Goal: Information Seeking & Learning: Learn about a topic

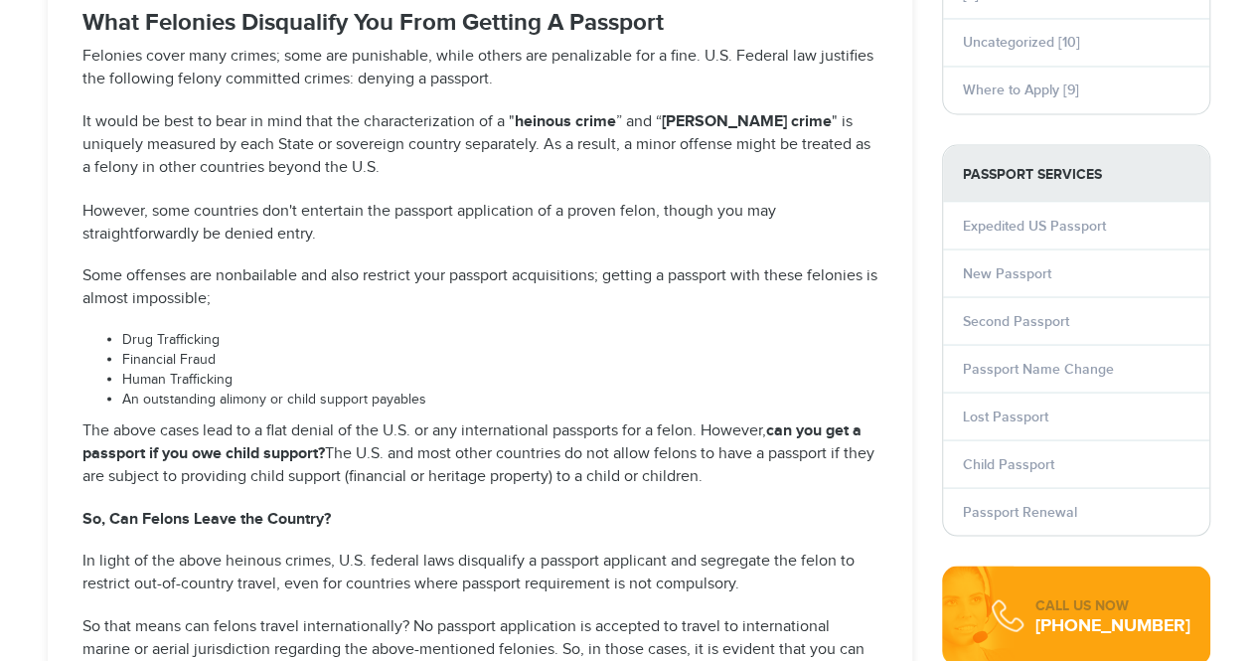
select select "**********"
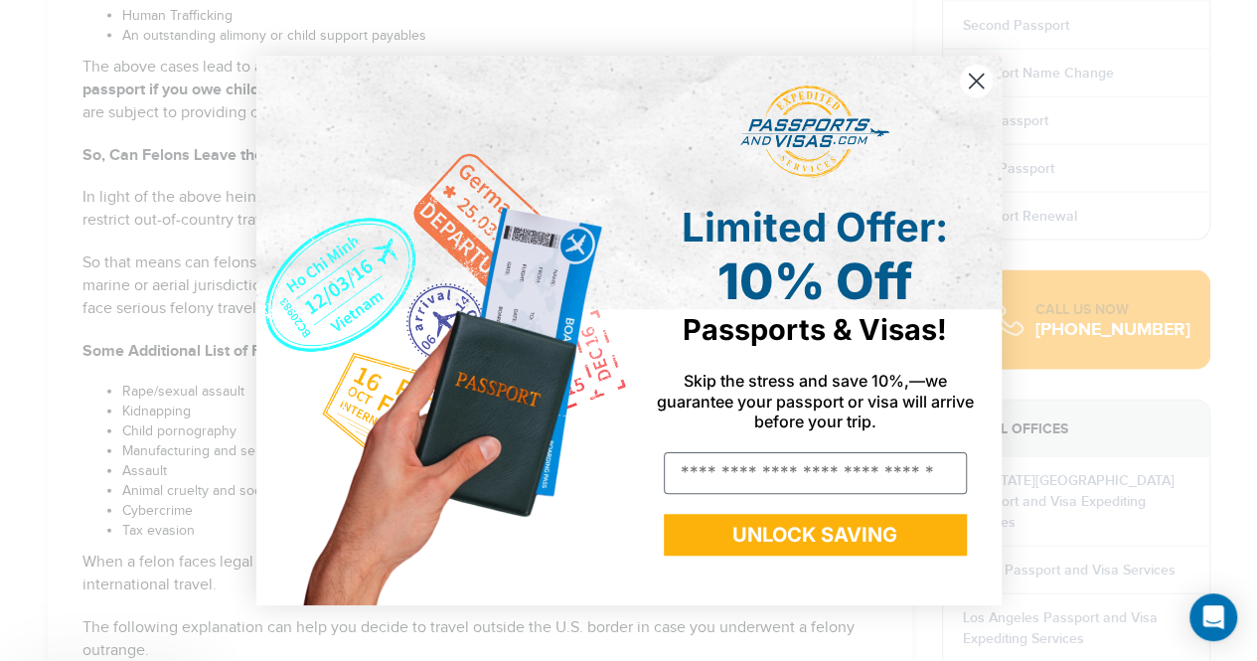
scroll to position [2084, 0]
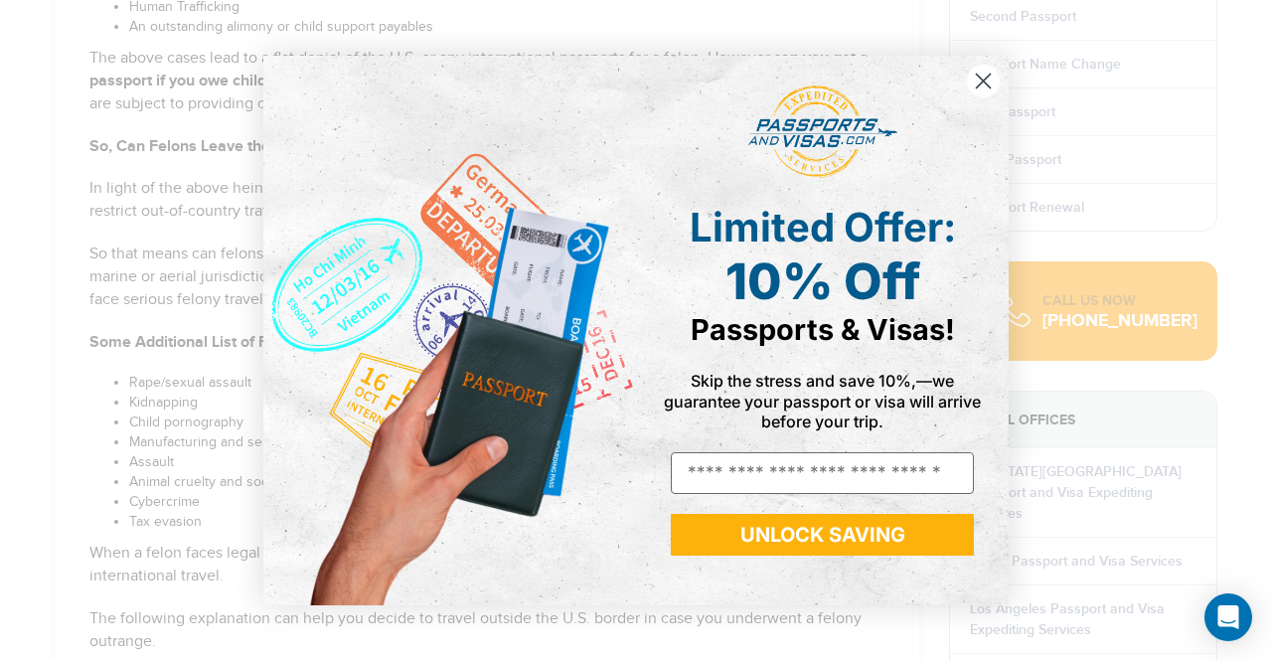
click at [975, 79] on circle "Close dialog" at bounding box center [983, 81] width 33 height 33
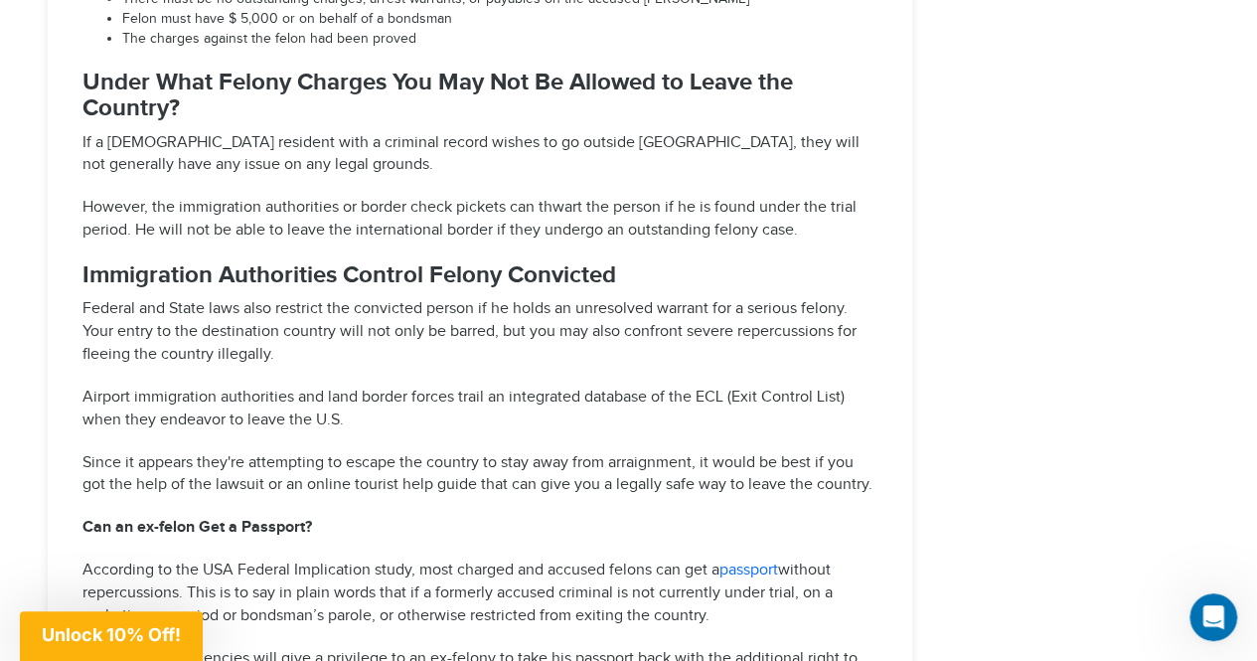
scroll to position [3337, 0]
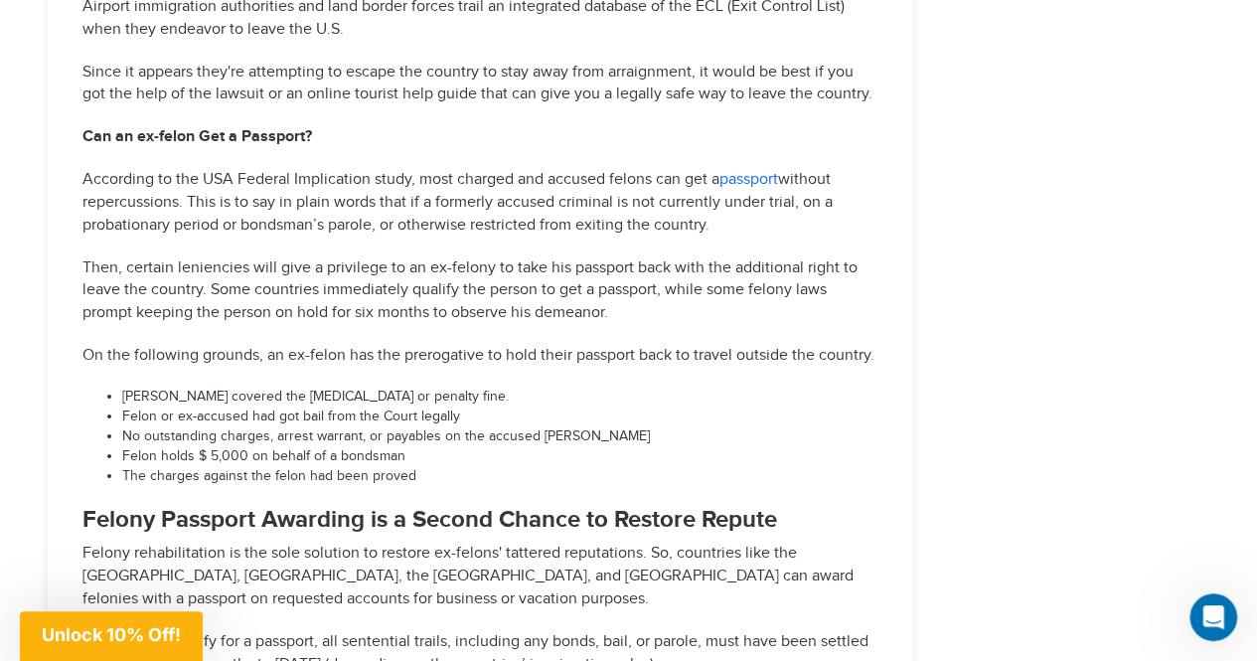
scroll to position [3717, 0]
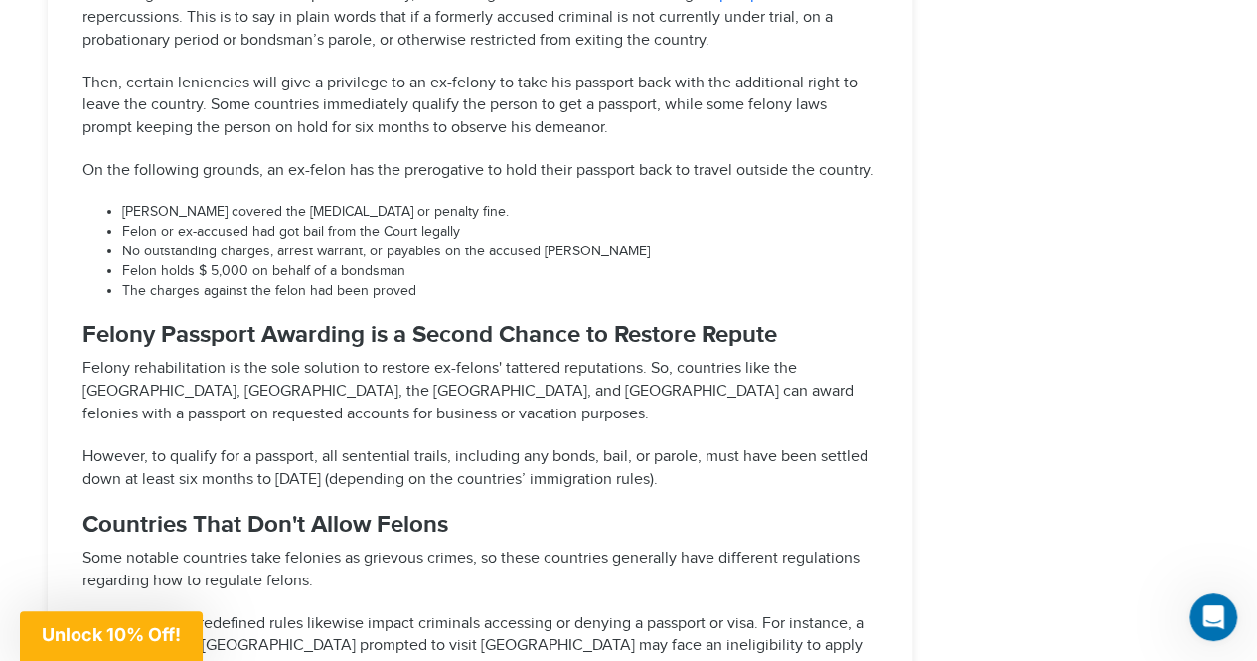
scroll to position [3901, 0]
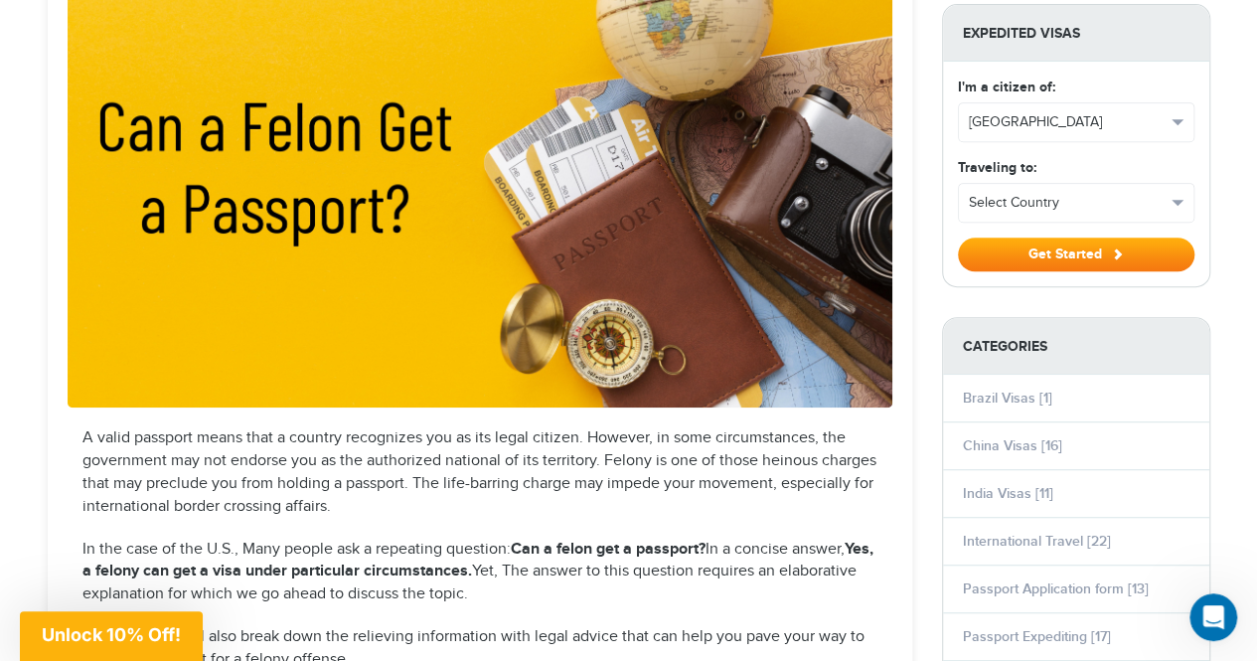
scroll to position [0, 0]
